Goal: Task Accomplishment & Management: Manage account settings

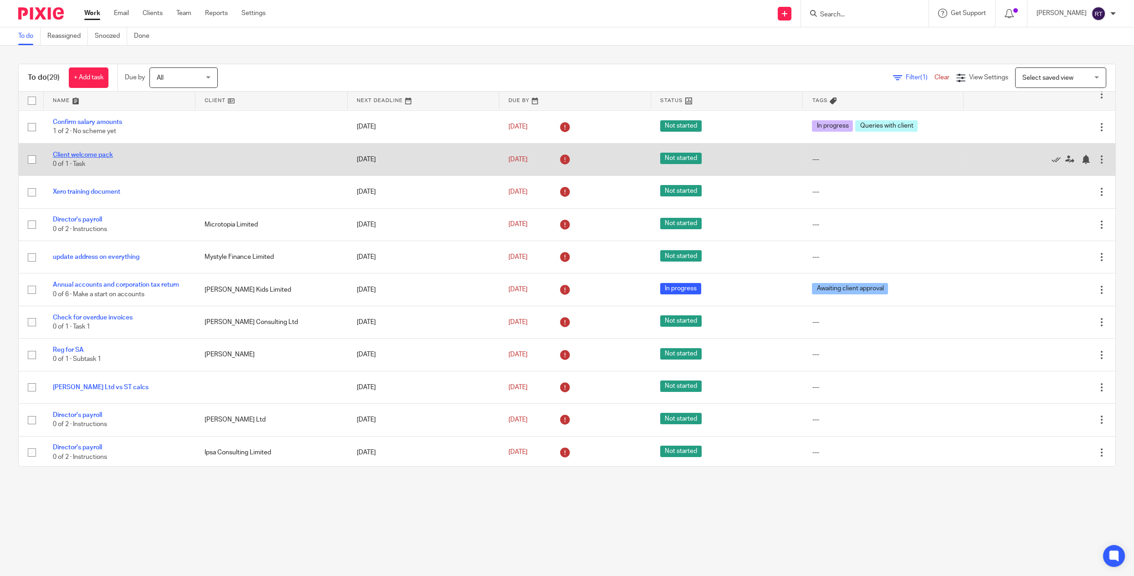
scroll to position [153, 0]
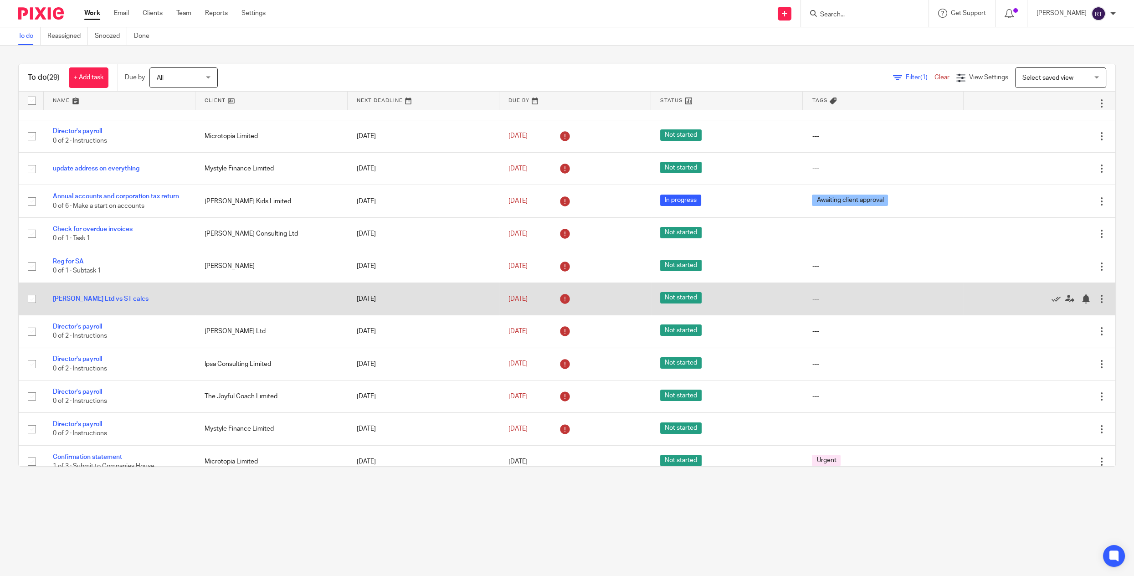
click at [263, 313] on td at bounding box center [271, 299] width 152 height 32
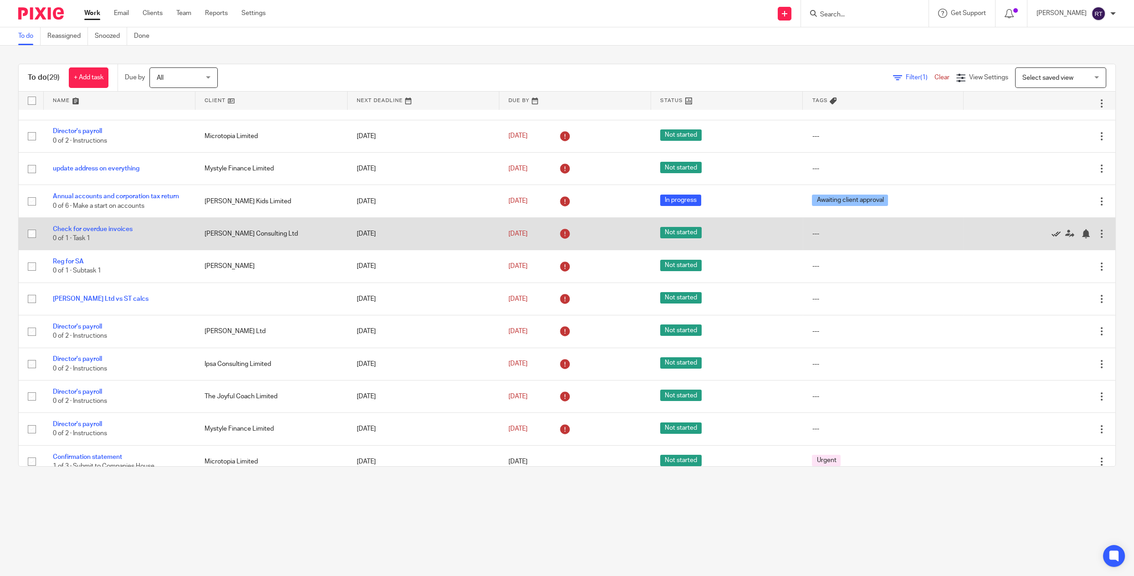
click at [1057, 237] on icon at bounding box center [1056, 233] width 9 height 9
click at [77, 230] on link "Reg for SA" at bounding box center [68, 229] width 31 height 6
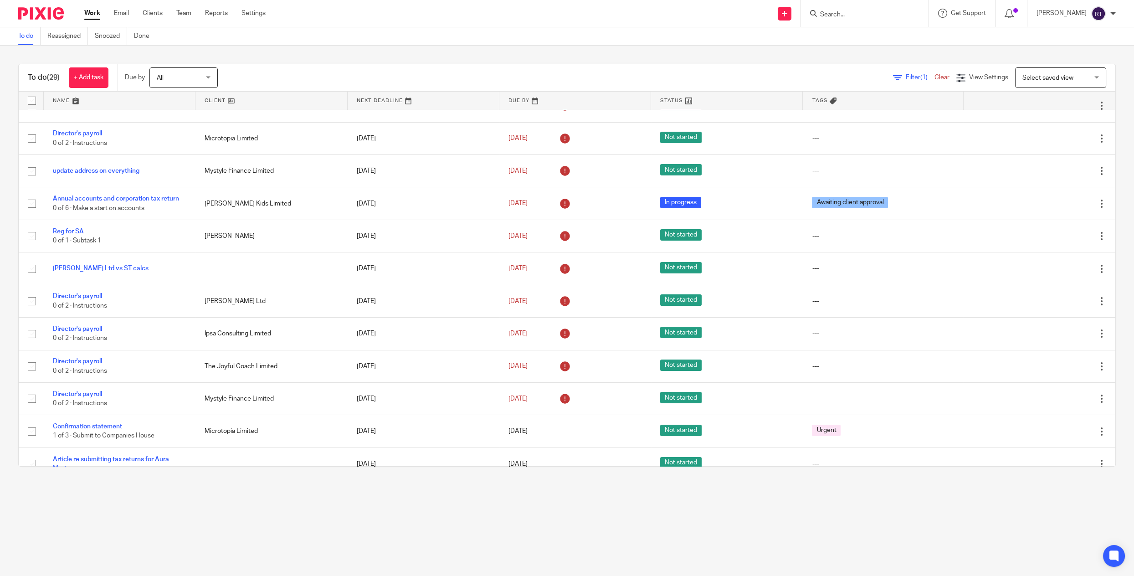
scroll to position [149, 0]
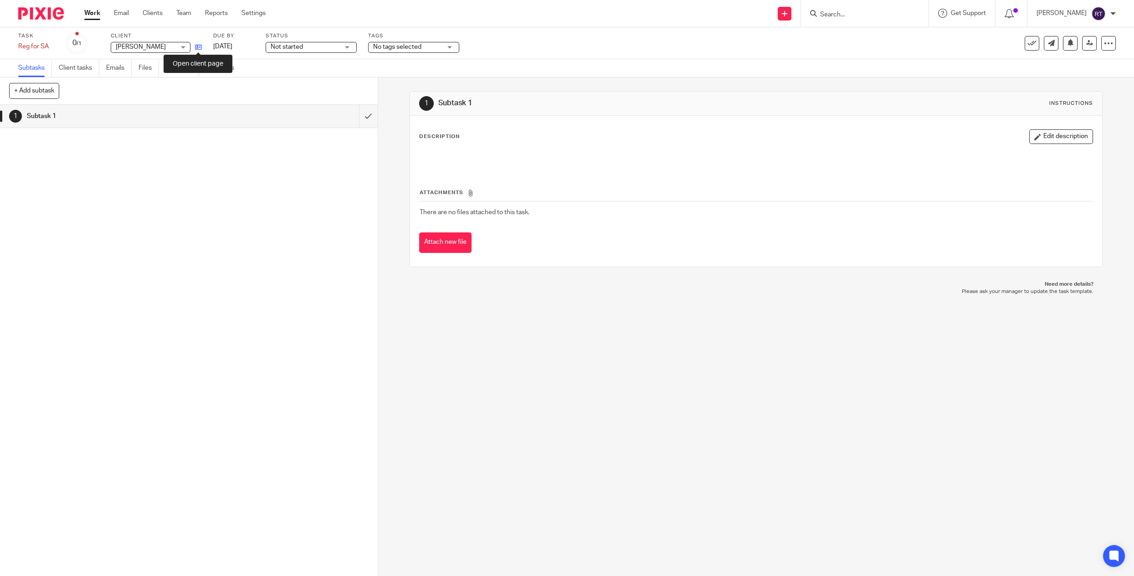
click at [200, 44] on icon at bounding box center [198, 47] width 7 height 7
click at [1029, 40] on icon at bounding box center [1032, 43] width 9 height 9
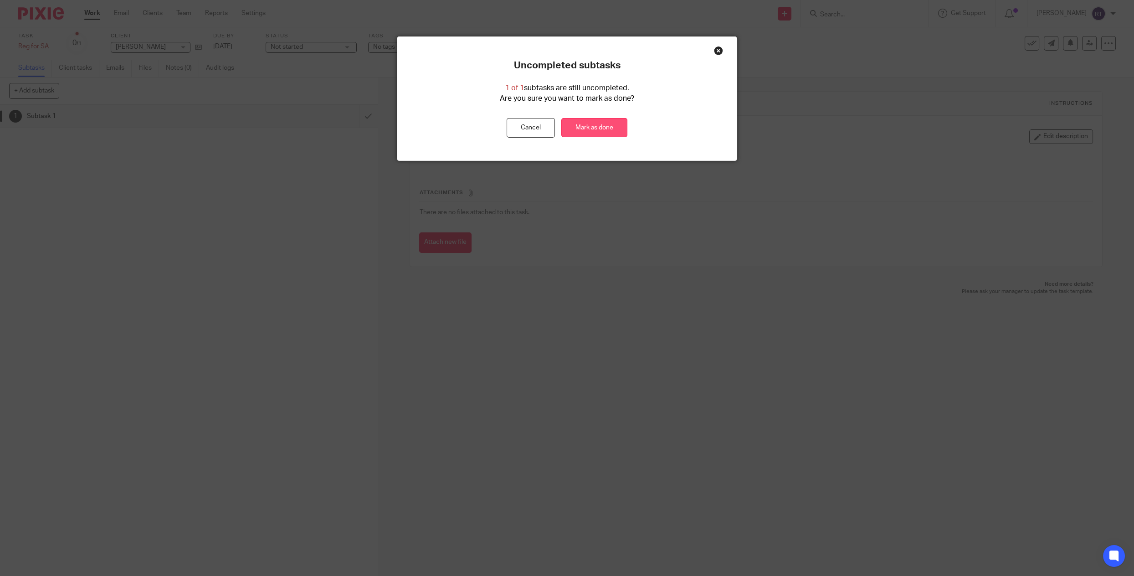
click at [613, 119] on link "Mark as done" at bounding box center [594, 128] width 66 height 20
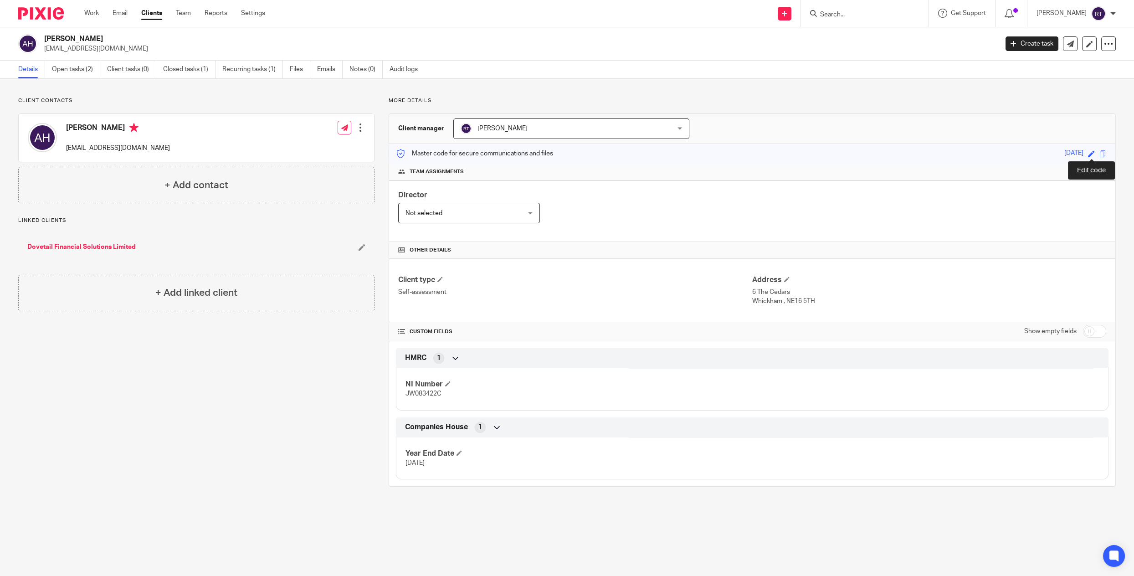
drag, startPoint x: 1038, startPoint y: 150, endPoint x: 1083, endPoint y: 150, distance: 45.1
click at [1083, 150] on div "Master code for secure communications and files 08/07/1980 Save 08/07/1980" at bounding box center [752, 154] width 726 height 20
copy div "08/07/1980"
click at [420, 396] on p "JW083422C" at bounding box center [579, 393] width 347 height 9
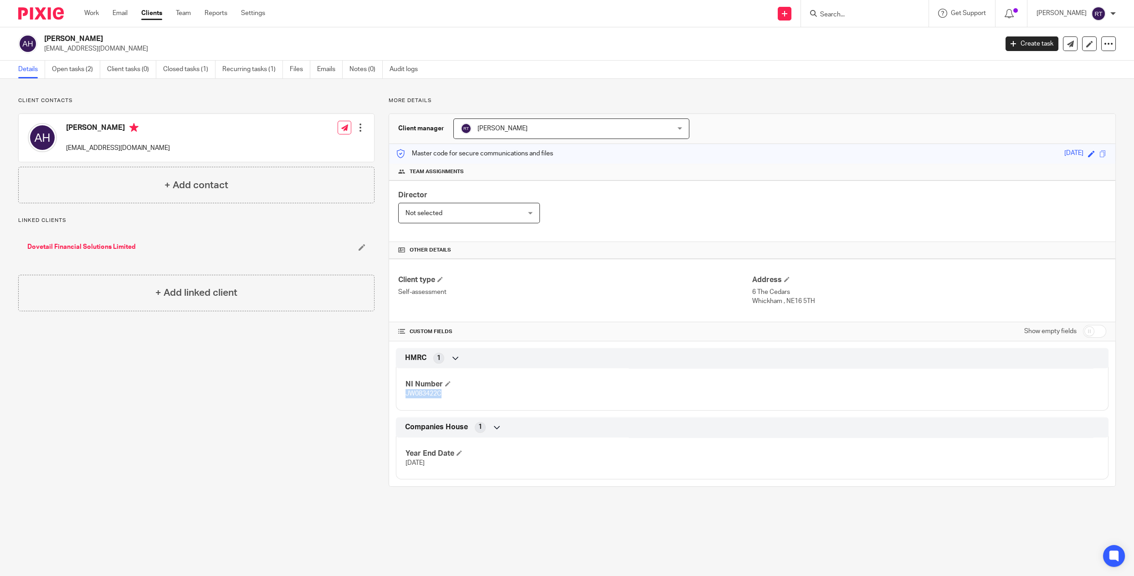
copy span "JW083422C"
click at [785, 300] on p "Whickham , NE16 5TH" at bounding box center [929, 301] width 354 height 9
drag, startPoint x: 813, startPoint y: 303, endPoint x: 788, endPoint y: 302, distance: 25.1
click at [788, 302] on p "Whickham , NE16 5TH" at bounding box center [929, 301] width 354 height 9
copy p "NE16 5TH"
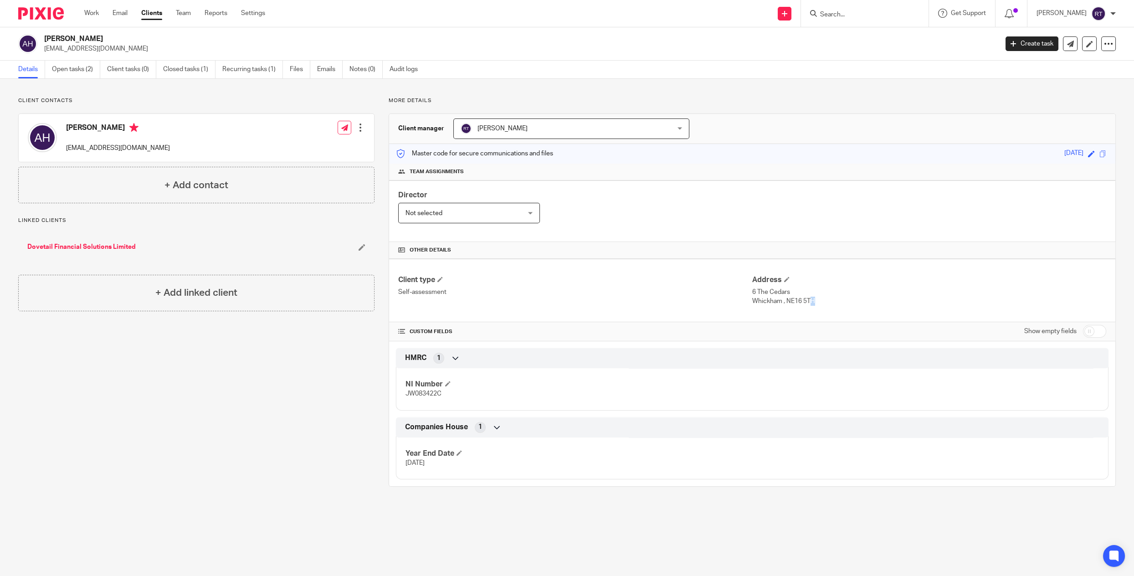
click at [132, 245] on link "Dovetail Financial Solutions Limited" at bounding box center [81, 246] width 108 height 9
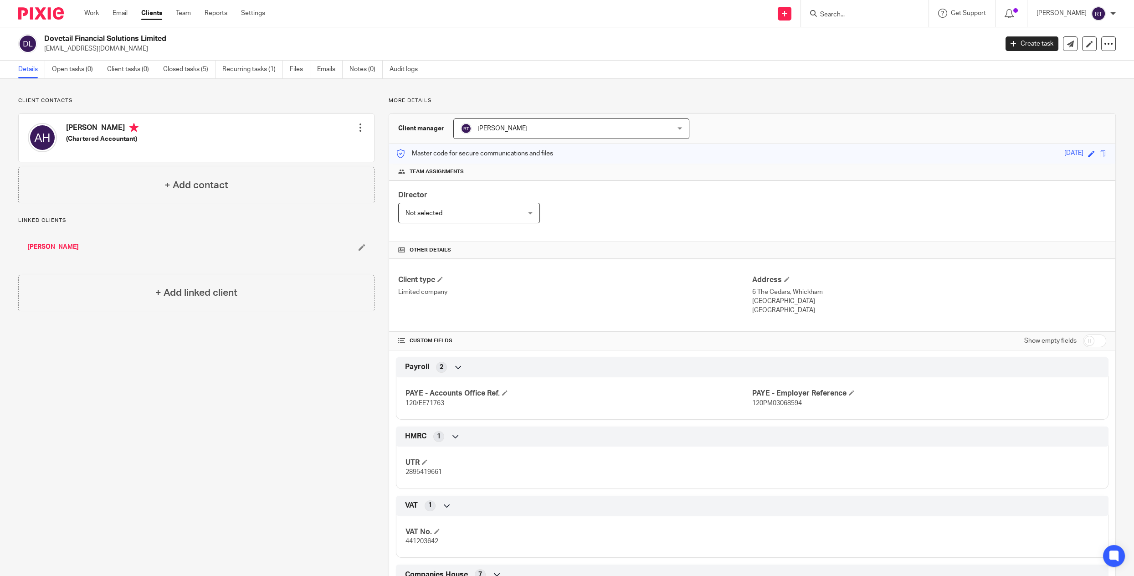
click at [853, 20] on div at bounding box center [865, 13] width 128 height 27
click at [853, 14] on input "Search" at bounding box center [860, 15] width 82 height 8
type input "myst"
click at [842, 41] on link at bounding box center [873, 36] width 113 height 14
click at [843, 37] on link at bounding box center [873, 36] width 113 height 14
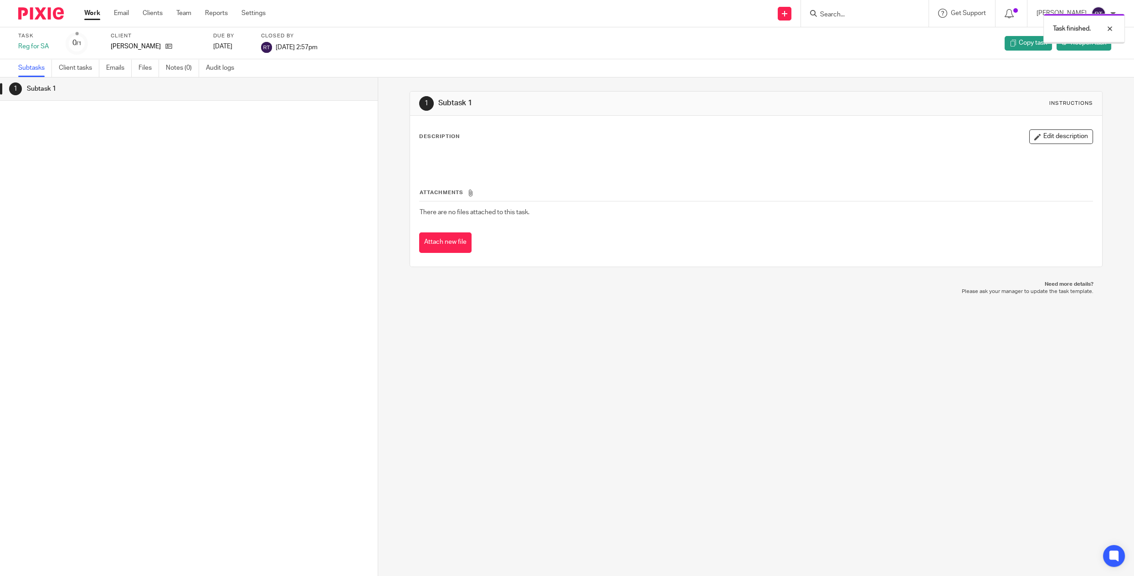
click at [87, 18] on link "Work" at bounding box center [92, 13] width 16 height 9
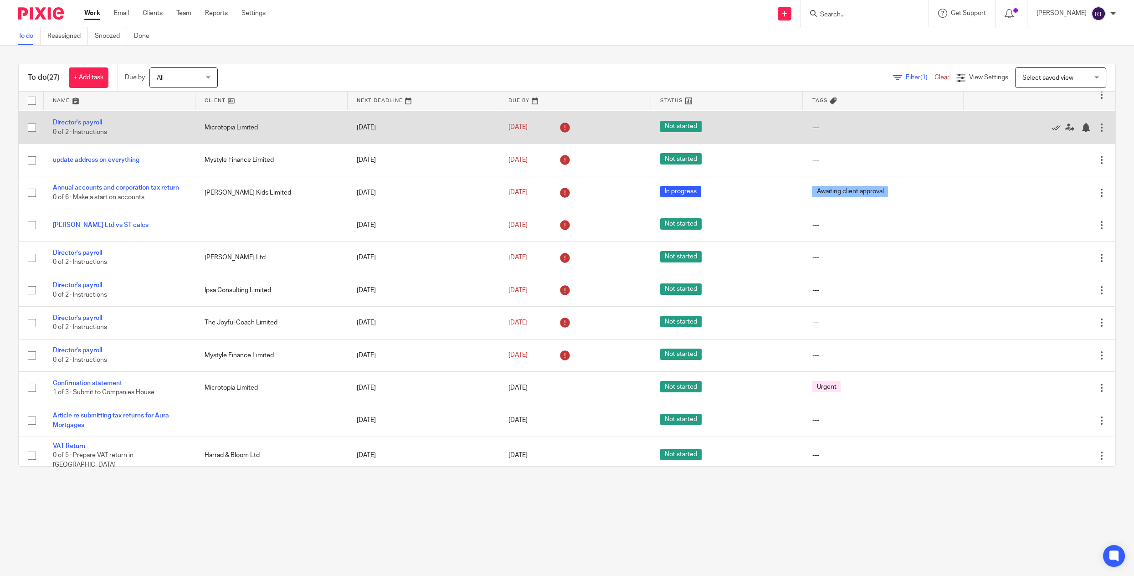
scroll to position [244, 0]
